Goal: Book appointment/travel/reservation

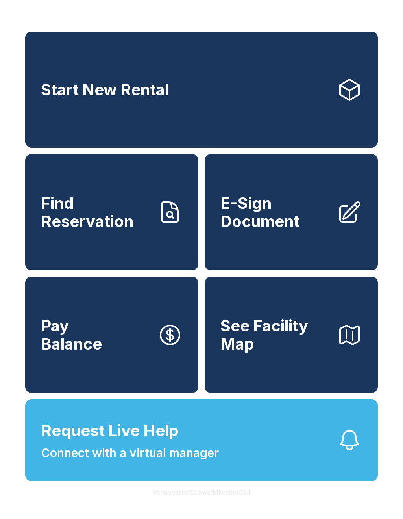
click at [285, 91] on link "Start New Rental" at bounding box center [201, 90] width 353 height 116
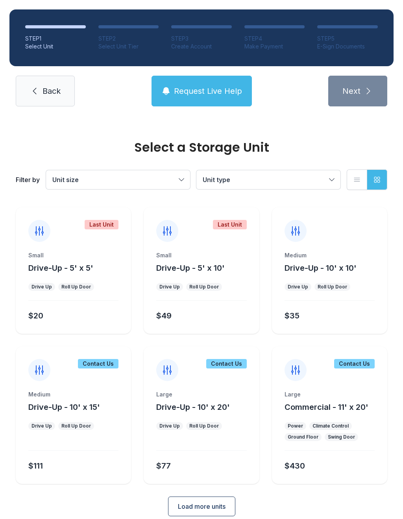
click at [59, 101] on link "Back" at bounding box center [45, 91] width 59 height 31
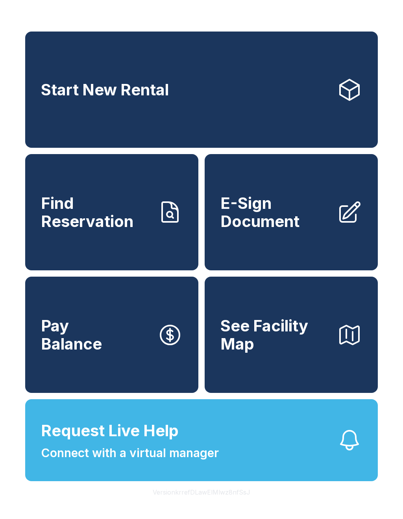
click at [189, 107] on link "Start New Rental" at bounding box center [201, 90] width 353 height 116
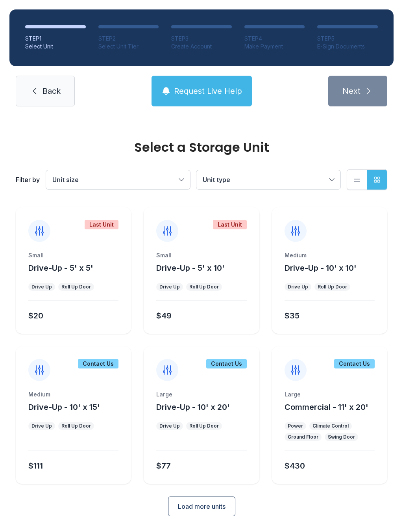
click at [208, 269] on span "Drive-Up - 5' x 10'" at bounding box center [190, 267] width 69 height 9
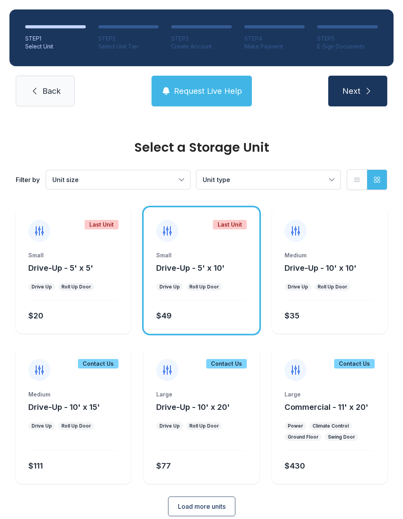
click at [369, 84] on button "Next" at bounding box center [357, 91] width 59 height 31
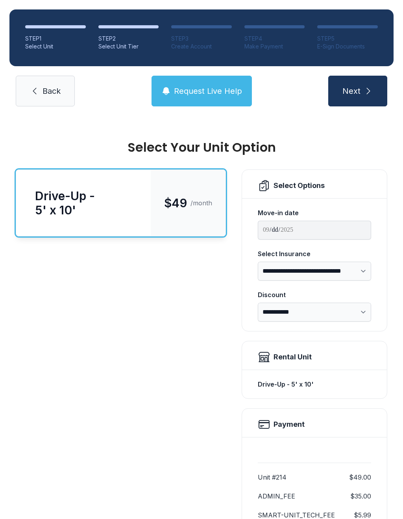
click at [365, 91] on icon "submit" at bounding box center [368, 90] width 9 height 9
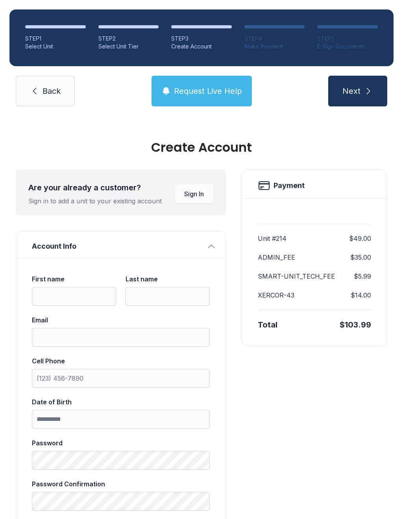
click at [364, 90] on icon "submit" at bounding box center [368, 90] width 9 height 9
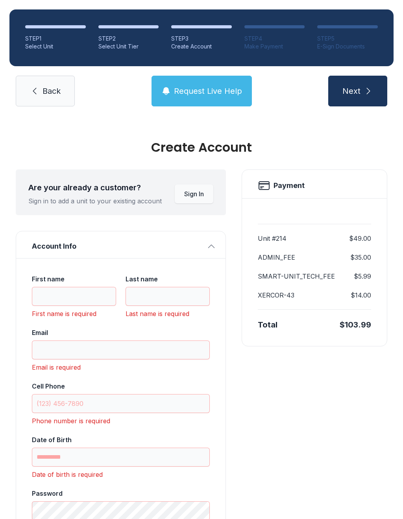
click at [54, 90] on span "Back" at bounding box center [52, 90] width 18 height 11
click at [53, 90] on span "Back" at bounding box center [52, 90] width 18 height 11
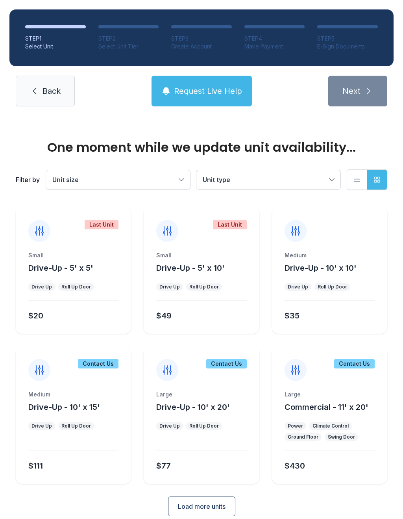
click at [50, 93] on span "Back" at bounding box center [52, 90] width 18 height 11
